Goal: Find specific page/section: Find specific page/section

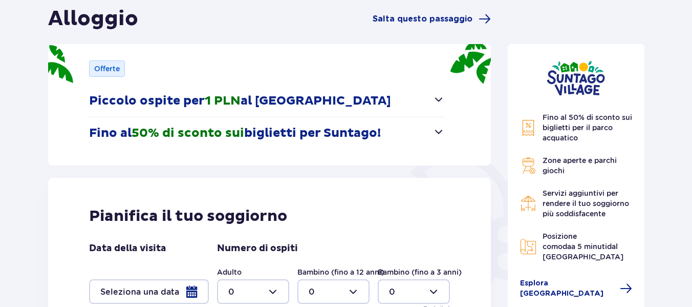
scroll to position [205, 0]
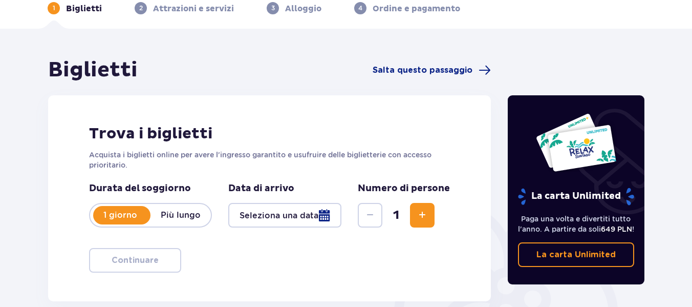
scroll to position [102, 0]
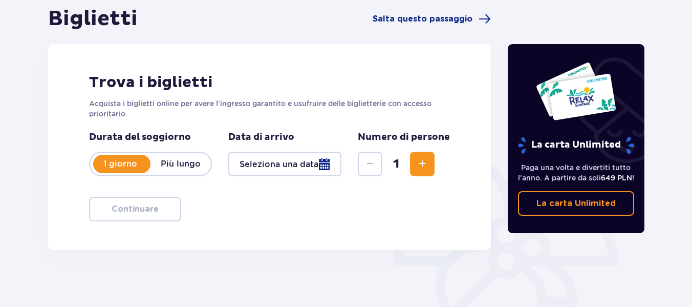
click at [171, 166] on font "Più lungo" at bounding box center [181, 164] width 40 height 10
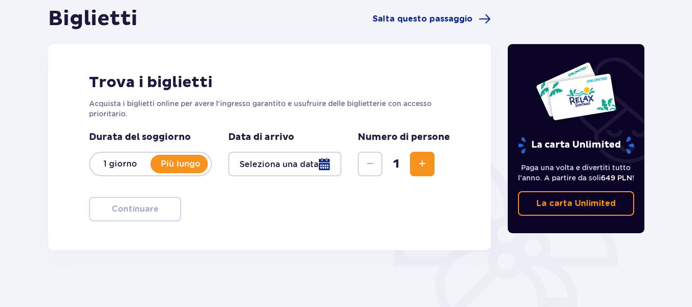
click at [329, 166] on div at bounding box center [284, 164] width 113 height 25
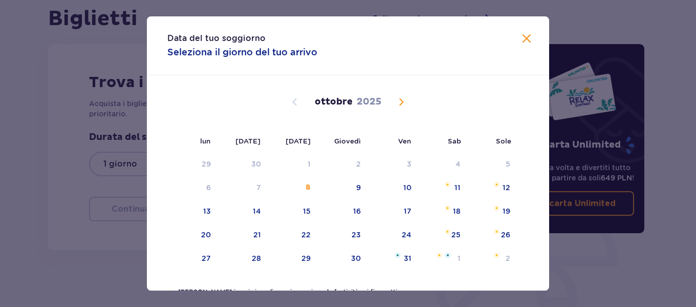
click at [525, 41] on span "Vicino" at bounding box center [527, 39] width 12 height 12
